Goal: Task Accomplishment & Management: Complete application form

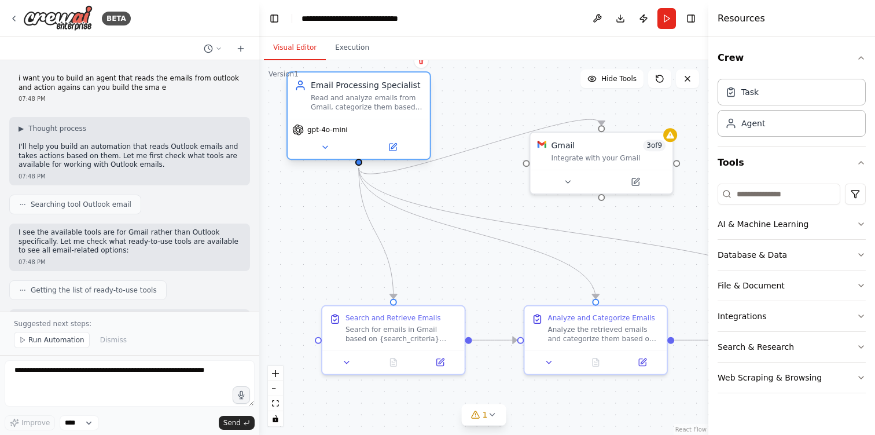
drag, startPoint x: 405, startPoint y: 124, endPoint x: 374, endPoint y: 123, distance: 31.3
click at [374, 123] on div "gpt-4o-mini" at bounding box center [359, 139] width 142 height 40
click at [394, 148] on icon at bounding box center [392, 147] width 7 height 7
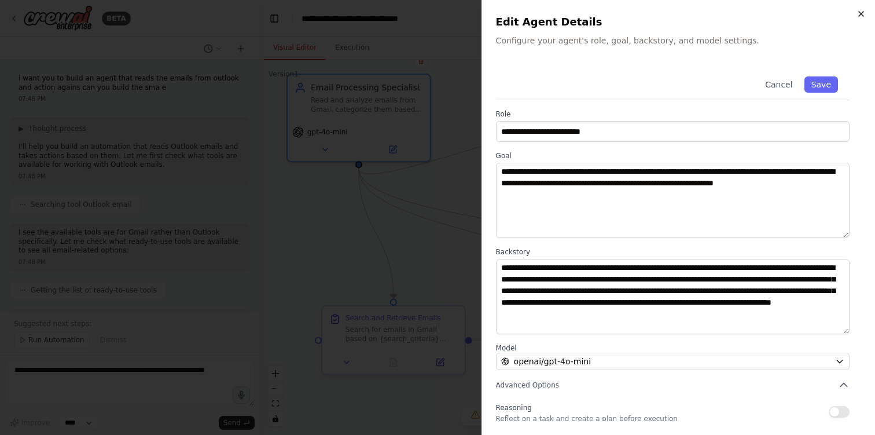
click at [862, 16] on icon "button" at bounding box center [861, 13] width 9 height 9
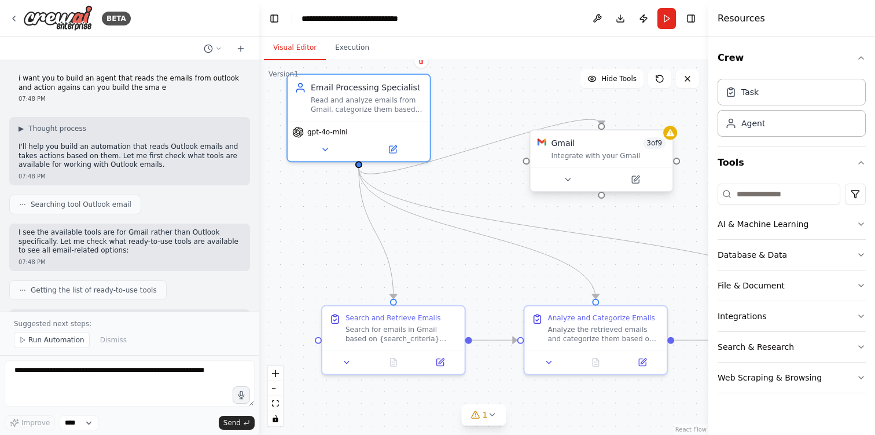
click at [608, 144] on div "Gmail 3 of 9" at bounding box center [608, 143] width 115 height 12
click at [608, 150] on div "Gmail 3 of 9 Integrate with your Gmail" at bounding box center [608, 148] width 115 height 23
click at [632, 180] on icon at bounding box center [635, 179] width 7 height 7
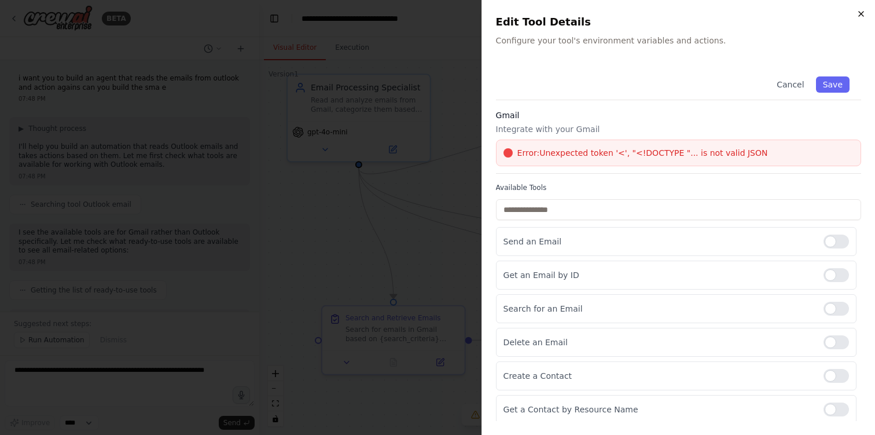
click at [861, 18] on icon "button" at bounding box center [861, 13] width 9 height 9
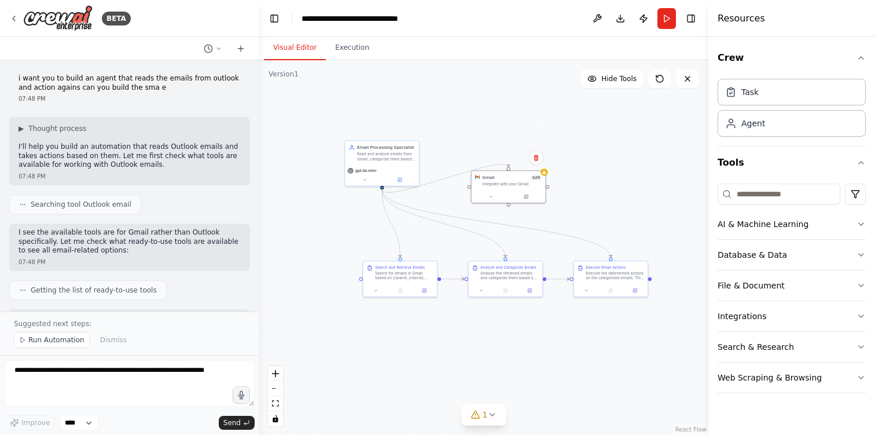
drag, startPoint x: 449, startPoint y: 275, endPoint x: 412, endPoint y: 232, distance: 56.3
click at [412, 232] on div ".deletable-edge-delete-btn { width: 20px; height: 20px; border: 0px solid #ffff…" at bounding box center [483, 247] width 449 height 374
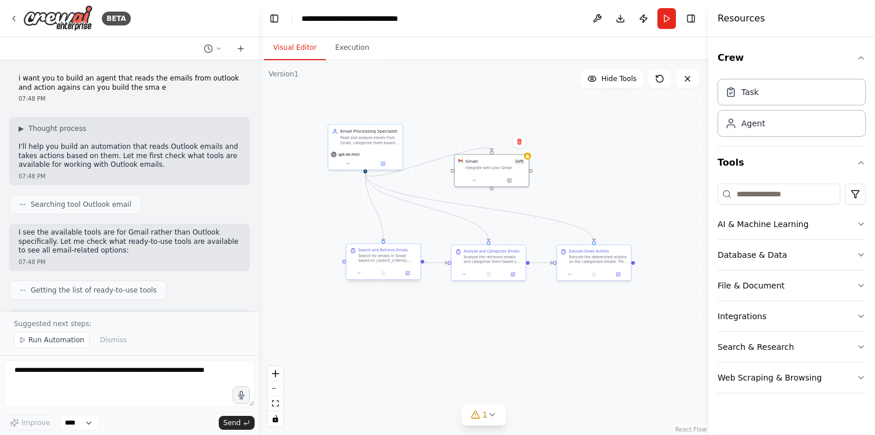
click at [387, 260] on div "Search for emails in Gmail based on {search_criteria} (such as unread emails, s…" at bounding box center [387, 259] width 58 height 10
click at [410, 273] on button at bounding box center [408, 272] width 21 height 7
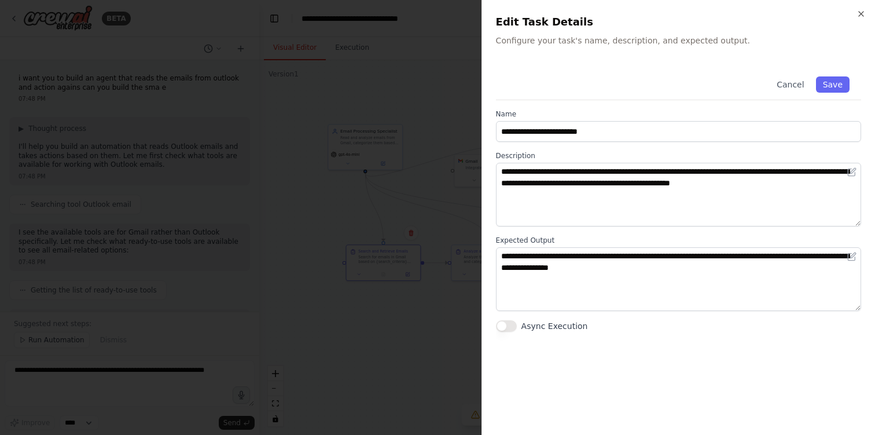
click at [866, 16] on div "**********" at bounding box center [679, 217] width 394 height 435
click at [864, 17] on icon "button" at bounding box center [861, 13] width 9 height 9
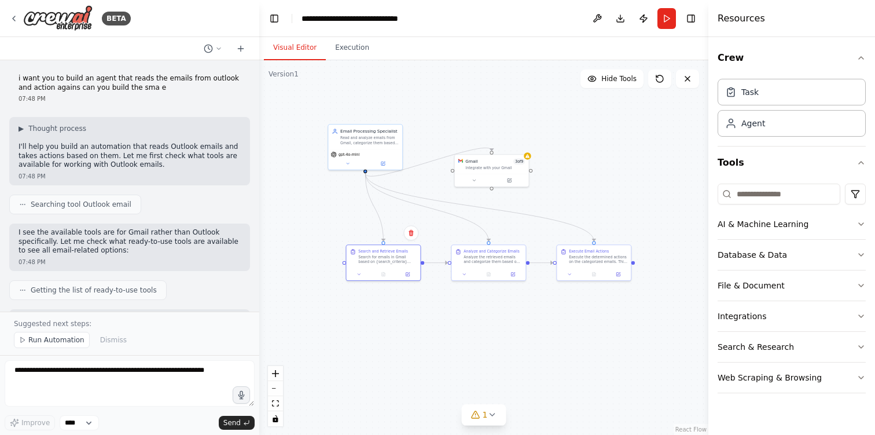
click at [513, 281] on div ".deletable-edge-delete-btn { width: 20px; height: 20px; border: 0px solid #ffff…" at bounding box center [483, 247] width 449 height 374
click at [160, 167] on p "I'll help you build an automation that reads Outlook emails and takes actions b…" at bounding box center [130, 155] width 222 height 27
click at [146, 206] on div "Searching tool Outlook email" at bounding box center [129, 204] width 241 height 20
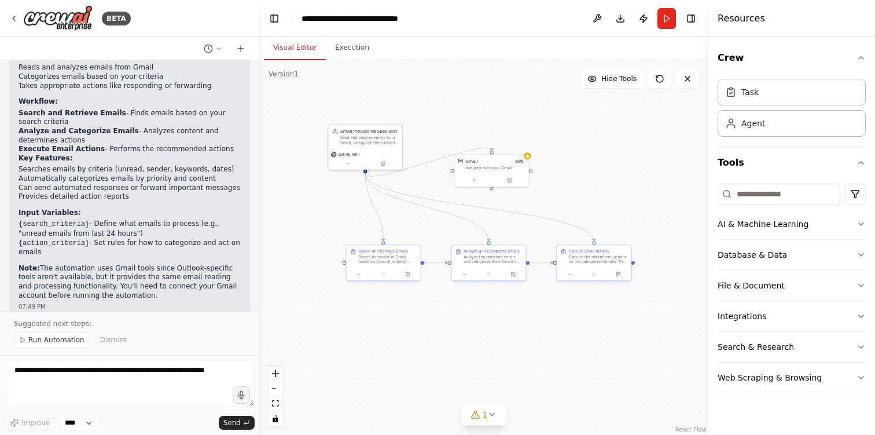
scroll to position [847, 0]
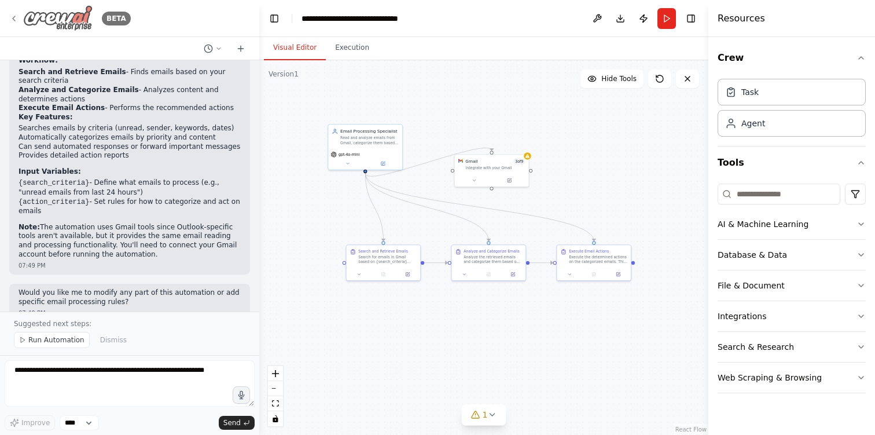
click at [15, 19] on icon at bounding box center [13, 18] width 9 height 9
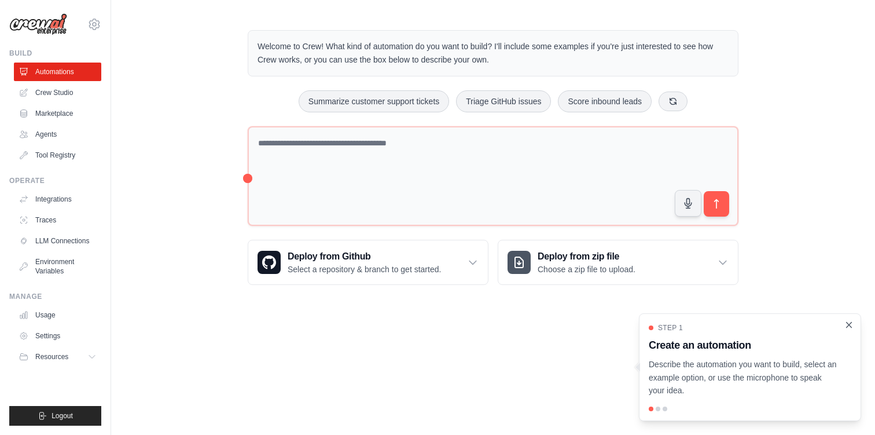
click at [846, 325] on icon "Close walkthrough" at bounding box center [849, 325] width 10 height 10
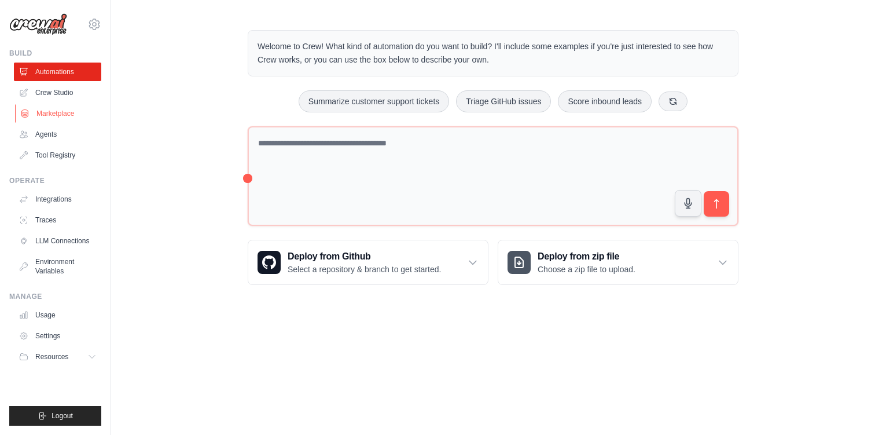
click at [73, 119] on link "Marketplace" at bounding box center [58, 113] width 87 height 19
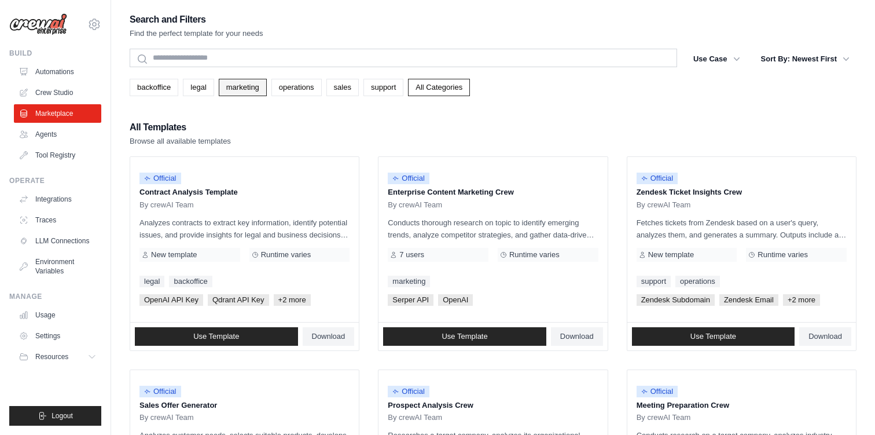
click at [245, 91] on link "marketing" at bounding box center [243, 87] width 48 height 17
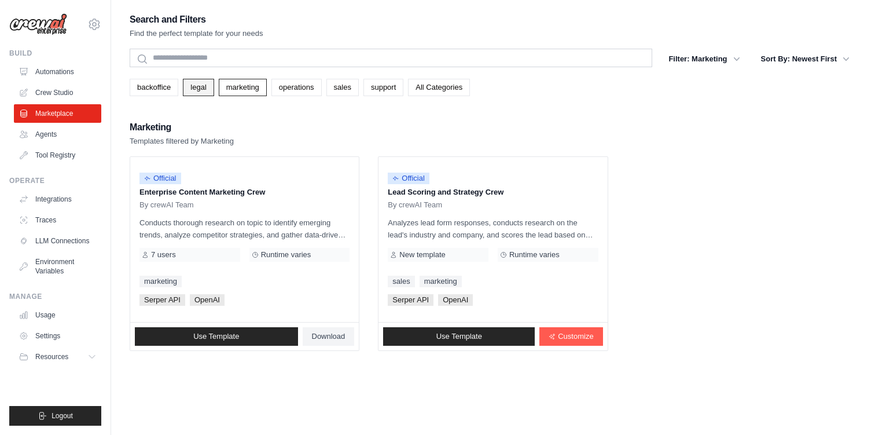
click at [203, 92] on link "legal" at bounding box center [198, 87] width 31 height 17
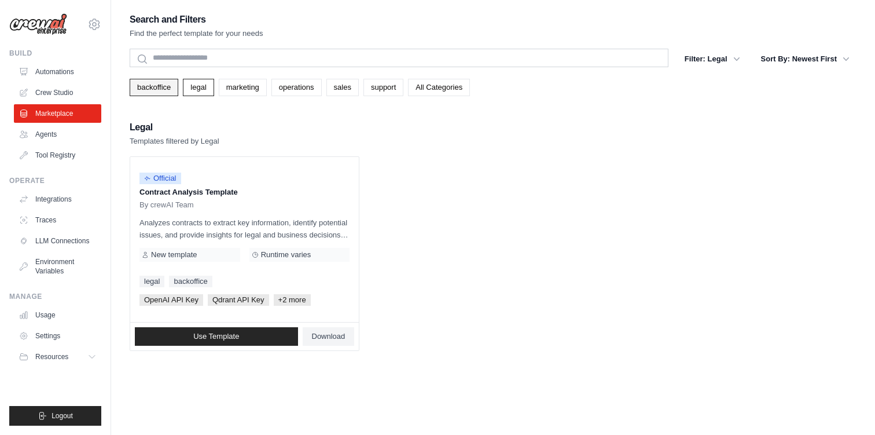
click at [160, 86] on link "backoffice" at bounding box center [154, 87] width 49 height 17
click at [282, 87] on link "operations" at bounding box center [296, 87] width 50 height 17
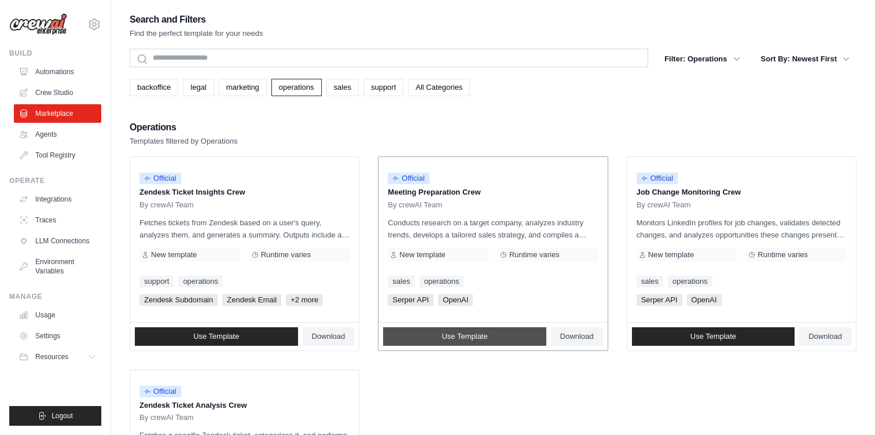
click at [487, 336] on span "Use Template" at bounding box center [465, 336] width 46 height 9
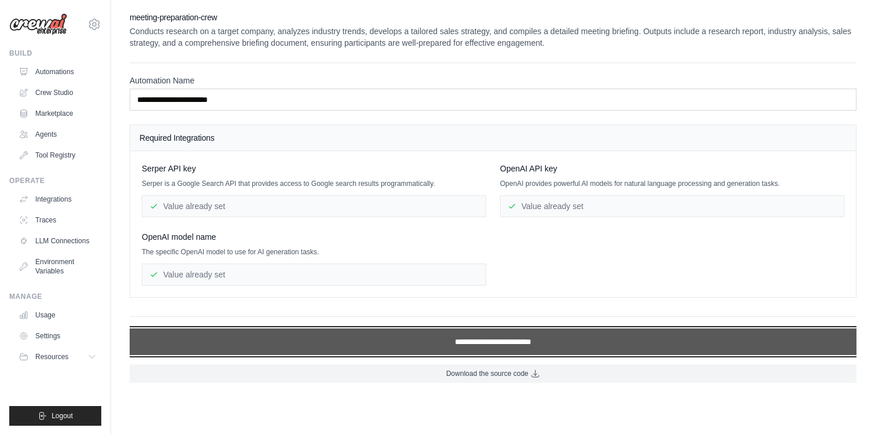
click at [489, 342] on input "**********" at bounding box center [493, 341] width 727 height 27
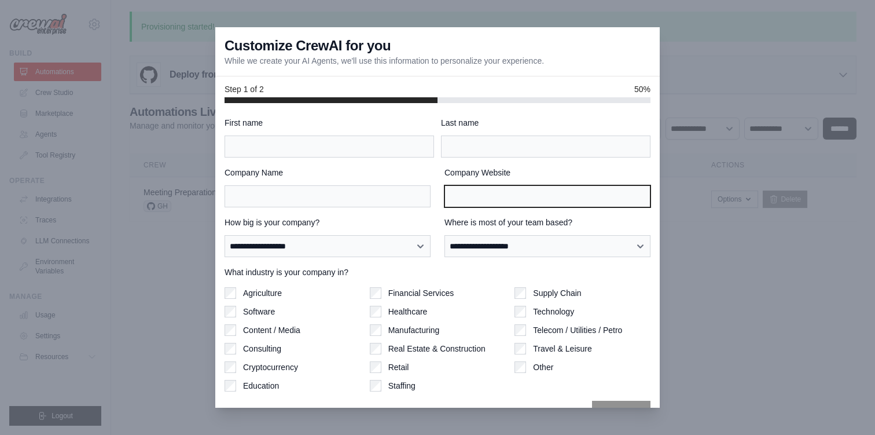
click at [468, 188] on input "Company Website" at bounding box center [548, 196] width 206 height 22
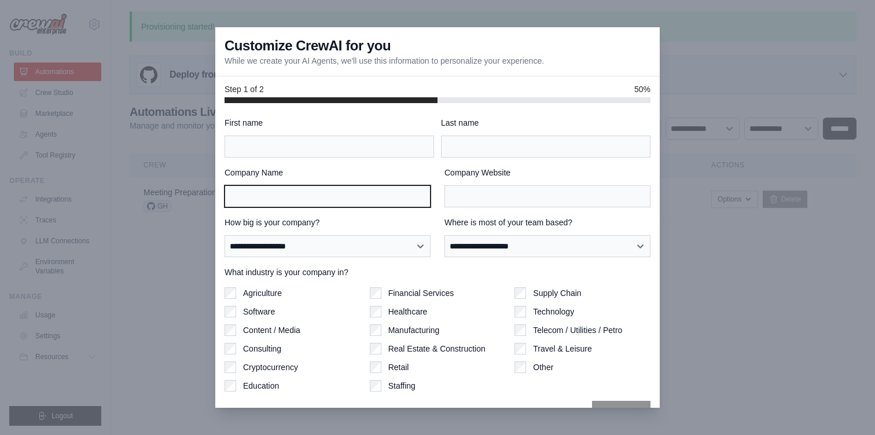
click at [406, 196] on input "Company Name" at bounding box center [328, 196] width 206 height 22
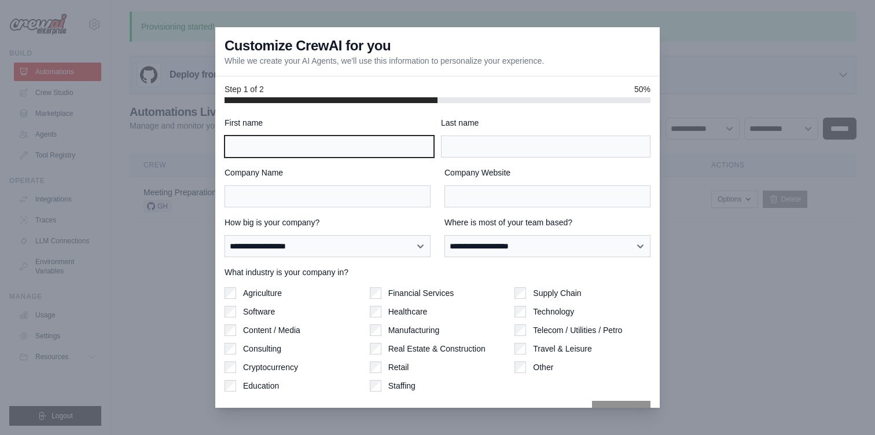
click at [396, 150] on input "First name" at bounding box center [330, 146] width 210 height 22
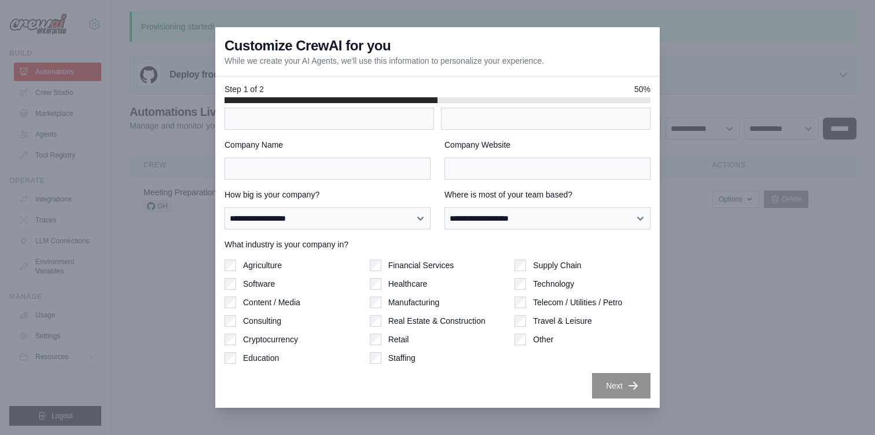
click at [689, 221] on div at bounding box center [437, 217] width 875 height 435
